Goal: Information Seeking & Learning: Learn about a topic

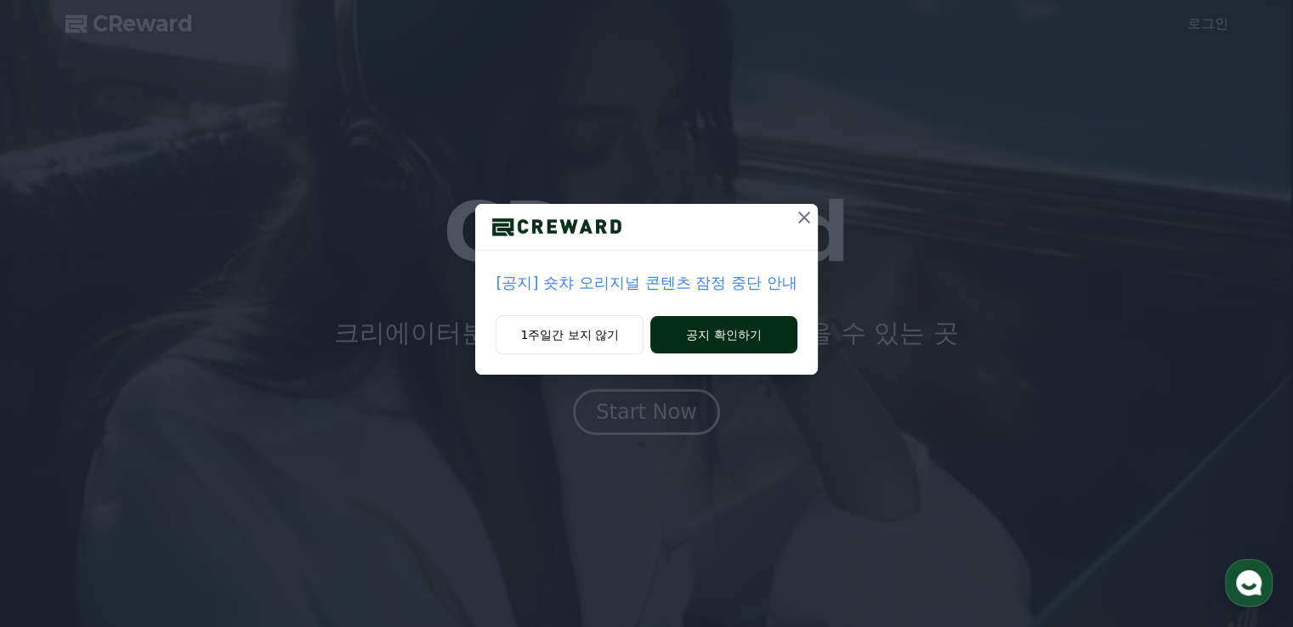
click at [720, 336] on button "공지 확인하기" at bounding box center [723, 334] width 147 height 37
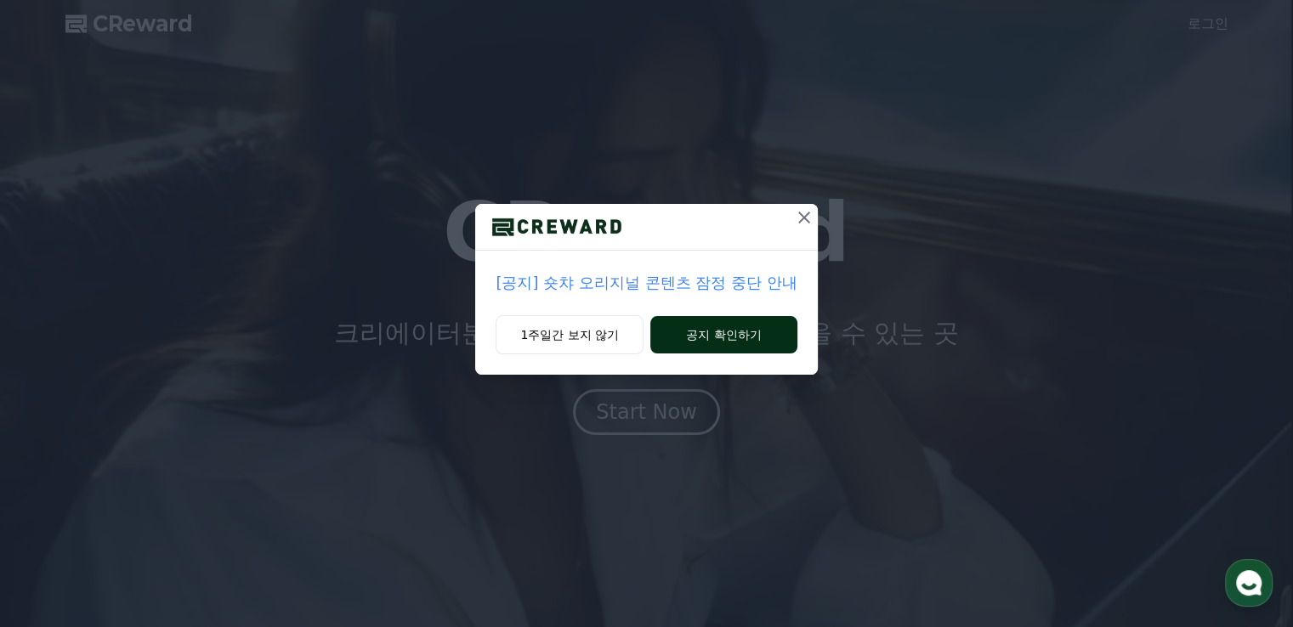
click at [714, 334] on button "공지 확인하기" at bounding box center [723, 334] width 147 height 37
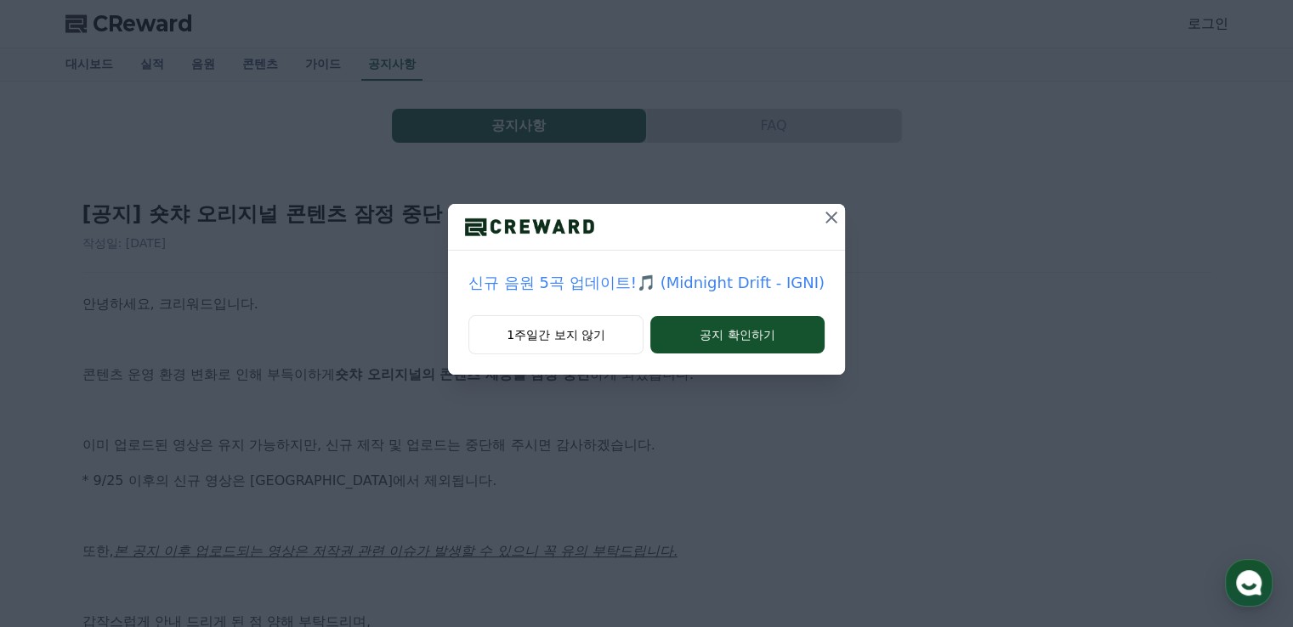
click at [823, 224] on icon at bounding box center [831, 217] width 20 height 20
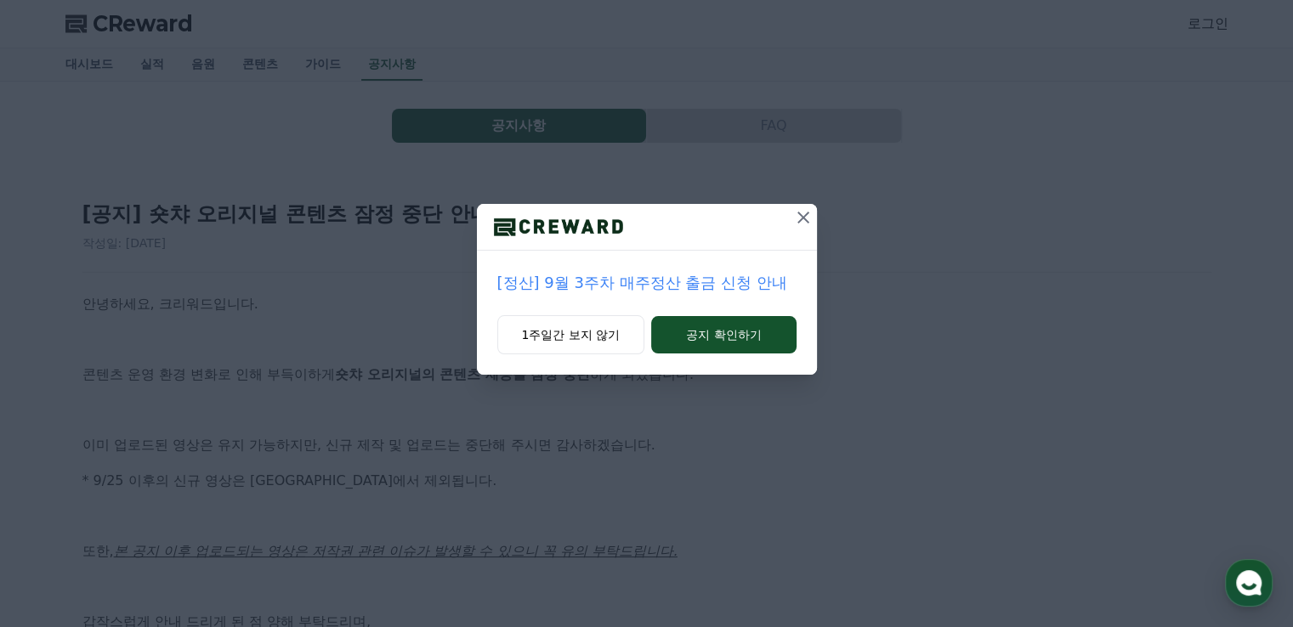
click at [799, 218] on icon at bounding box center [803, 217] width 20 height 20
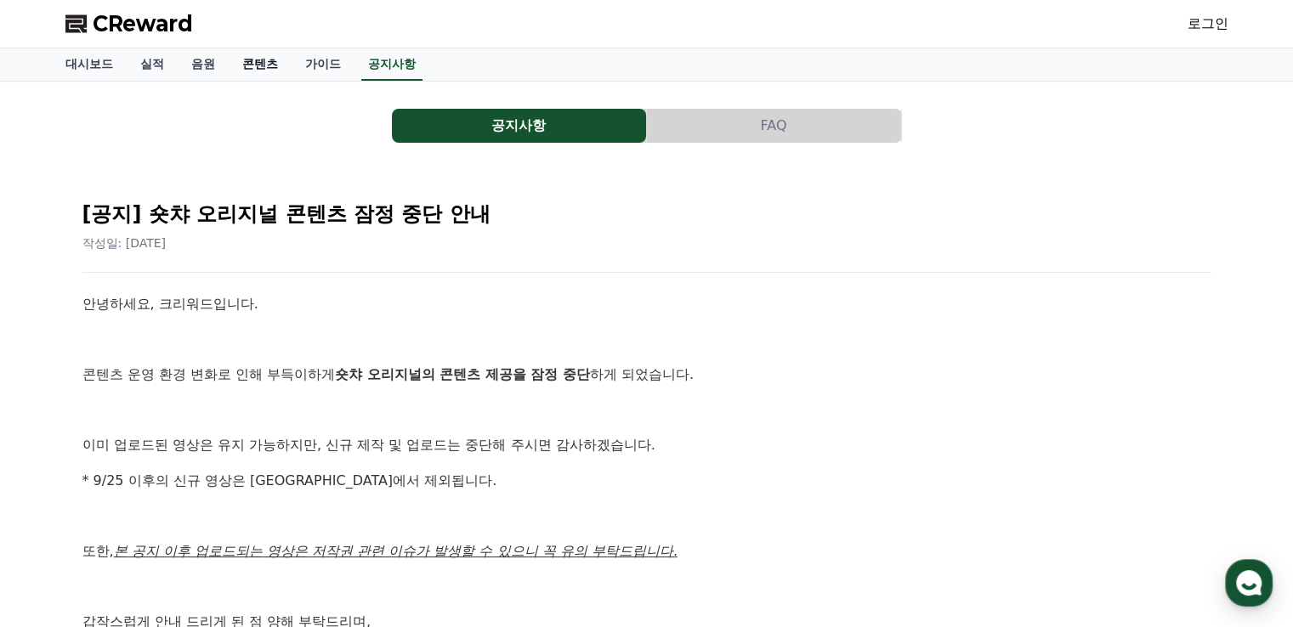
click at [243, 60] on link "콘텐츠" at bounding box center [260, 64] width 63 height 32
